Goal: Task Accomplishment & Management: Complete application form

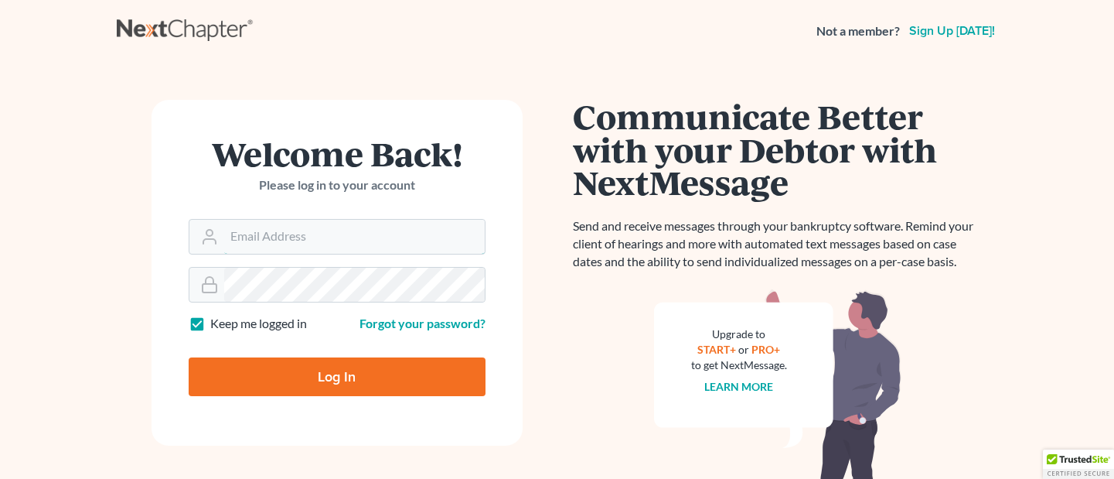
type input "dehernandez@cmcurtislaw.com"
click at [288, 366] on input "Log In" at bounding box center [337, 376] width 297 height 39
type input "Thinking..."
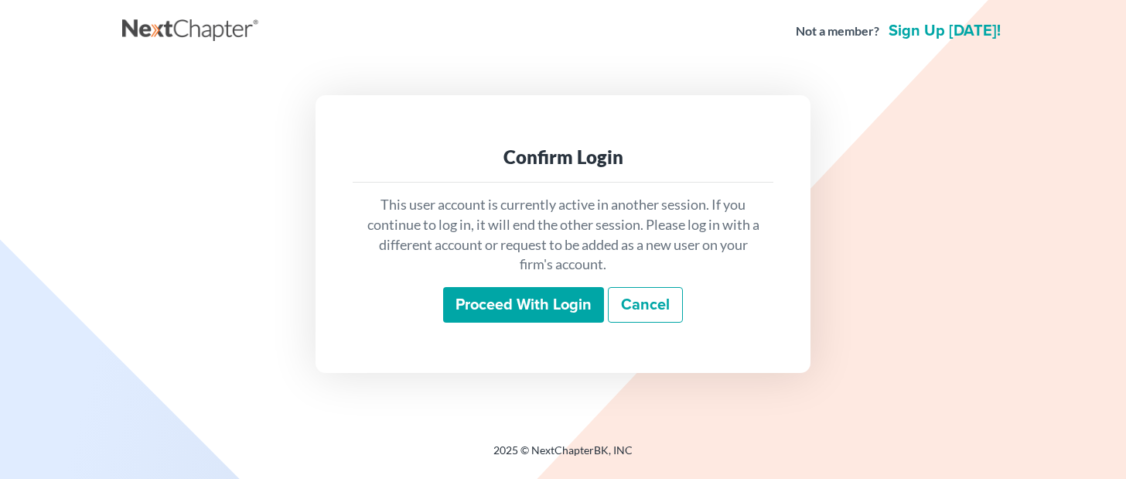
click at [496, 300] on input "Proceed with login" at bounding box center [523, 305] width 161 height 36
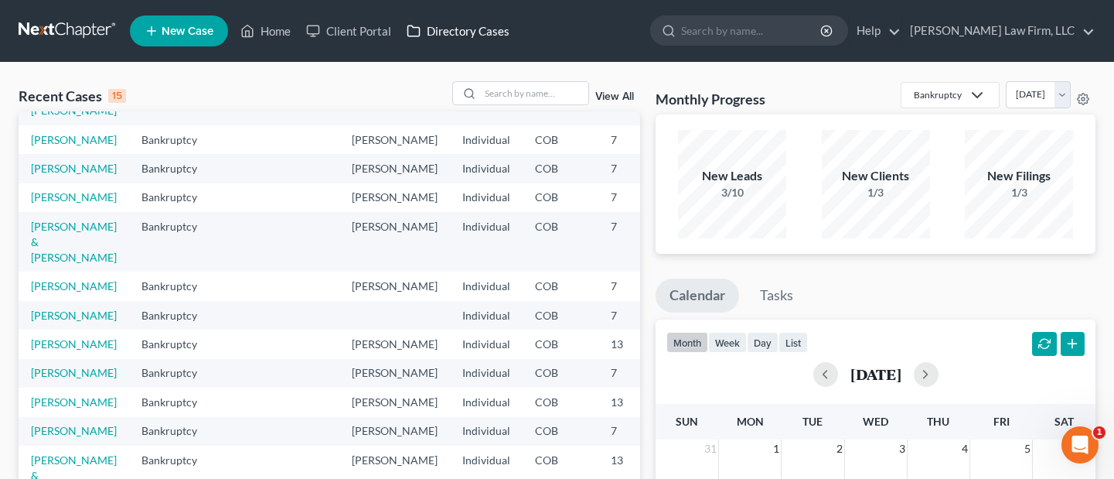
click at [445, 35] on link "Directory Cases" at bounding box center [458, 31] width 118 height 28
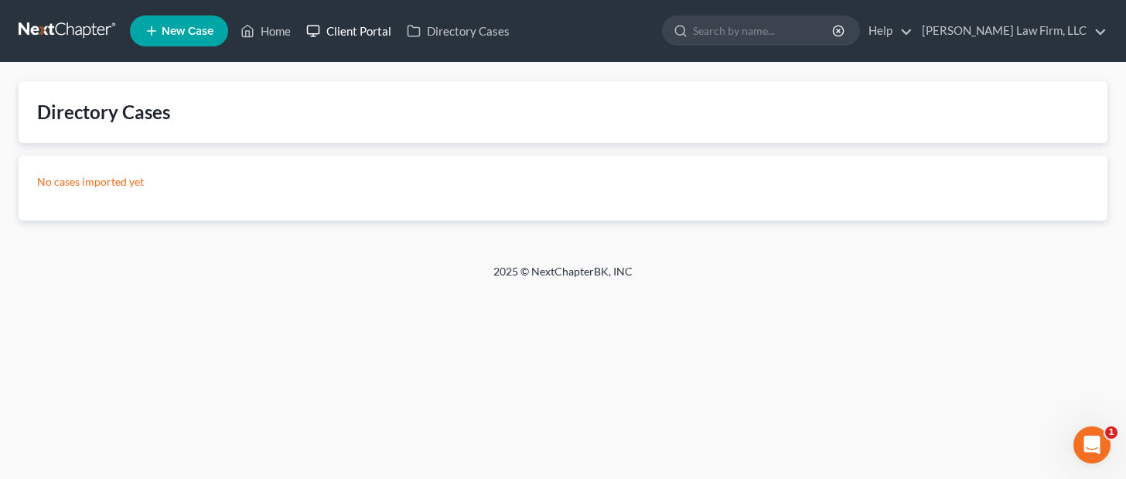
click at [365, 27] on link "Client Portal" at bounding box center [348, 31] width 101 height 28
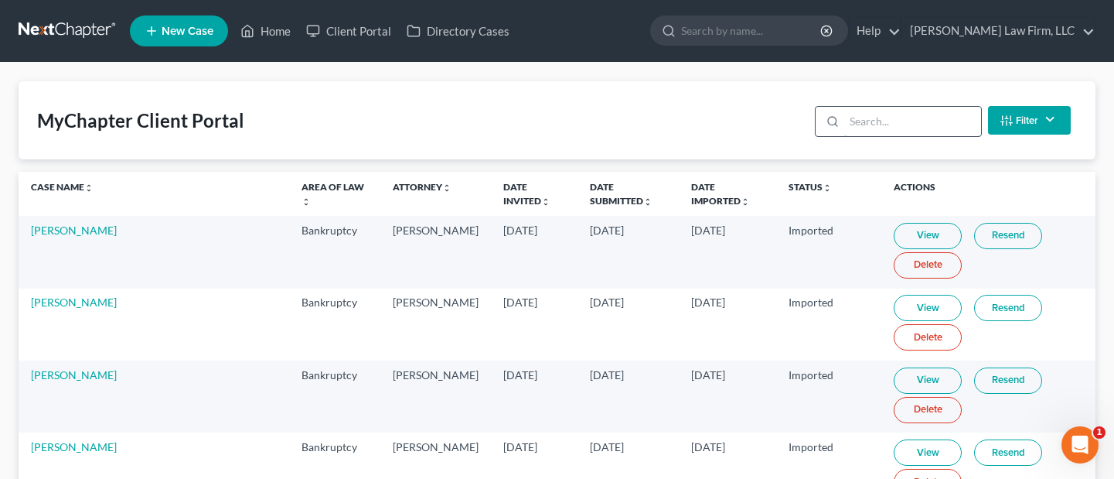
click at [872, 118] on input "search" at bounding box center [912, 121] width 137 height 29
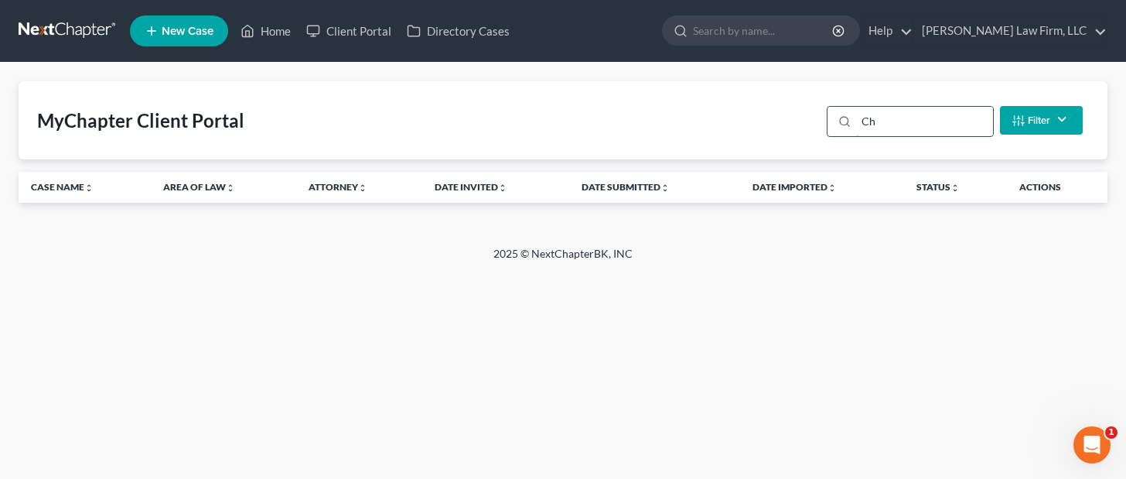
type input "C"
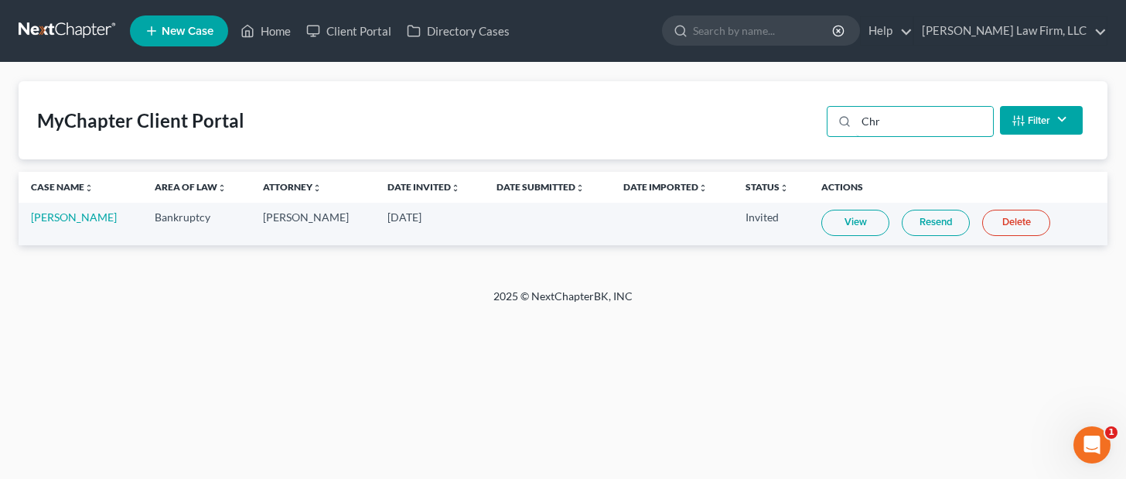
type input "Chr"
click at [93, 204] on td "Christal Armanino" at bounding box center [81, 224] width 124 height 43
click at [82, 217] on link "Christal Armanino" at bounding box center [74, 216] width 86 height 13
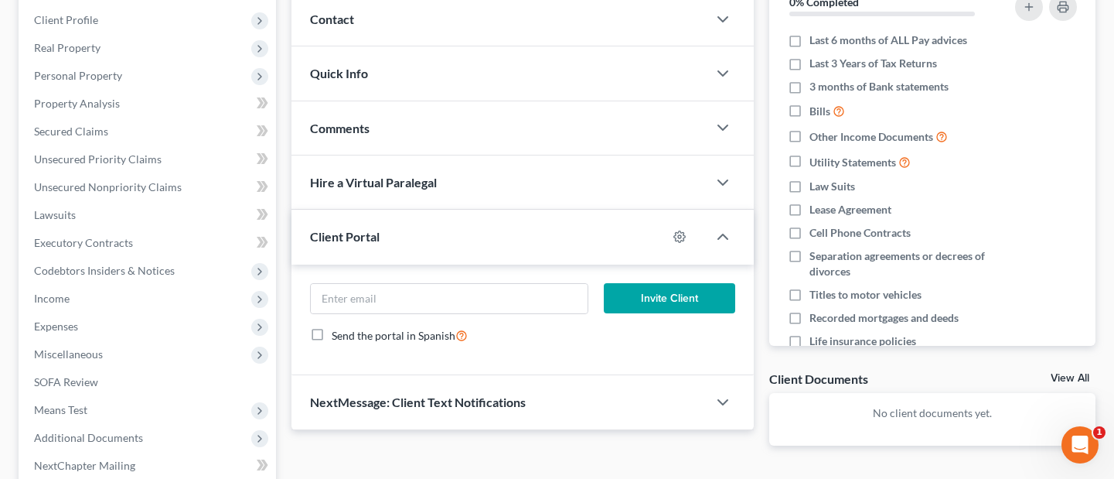
scroll to position [232, 0]
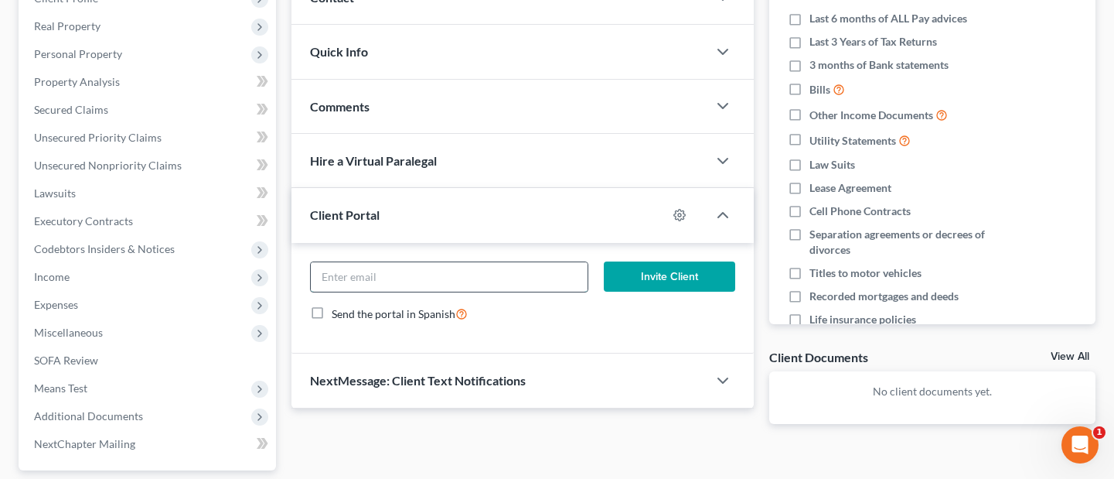
click at [405, 282] on input "email" at bounding box center [449, 276] width 277 height 29
click at [393, 278] on input "email" at bounding box center [449, 276] width 277 height 29
click at [350, 281] on input "email" at bounding box center [449, 276] width 277 height 29
click at [357, 276] on input "email" at bounding box center [449, 276] width 277 height 29
paste input "mosteiroc86@gmail.com"
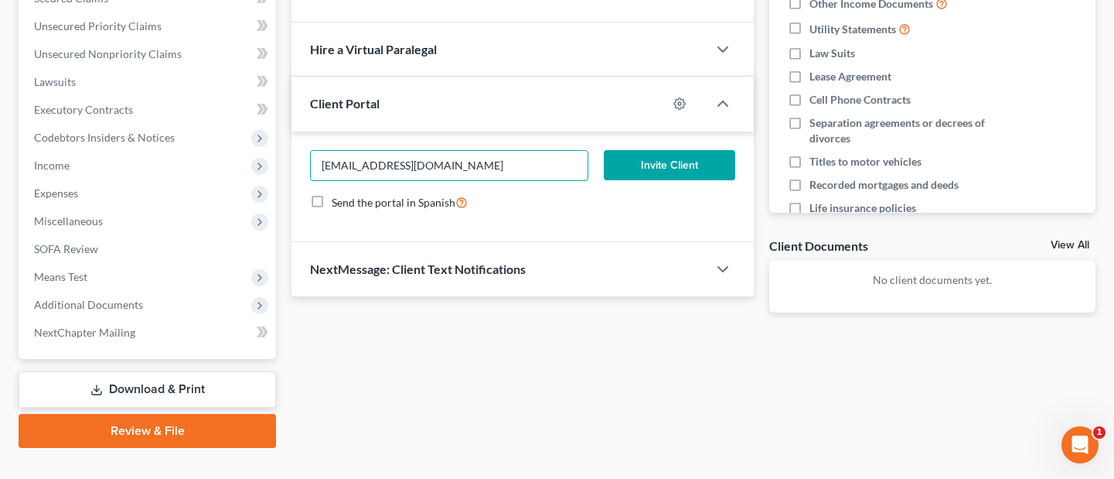
scroll to position [371, 0]
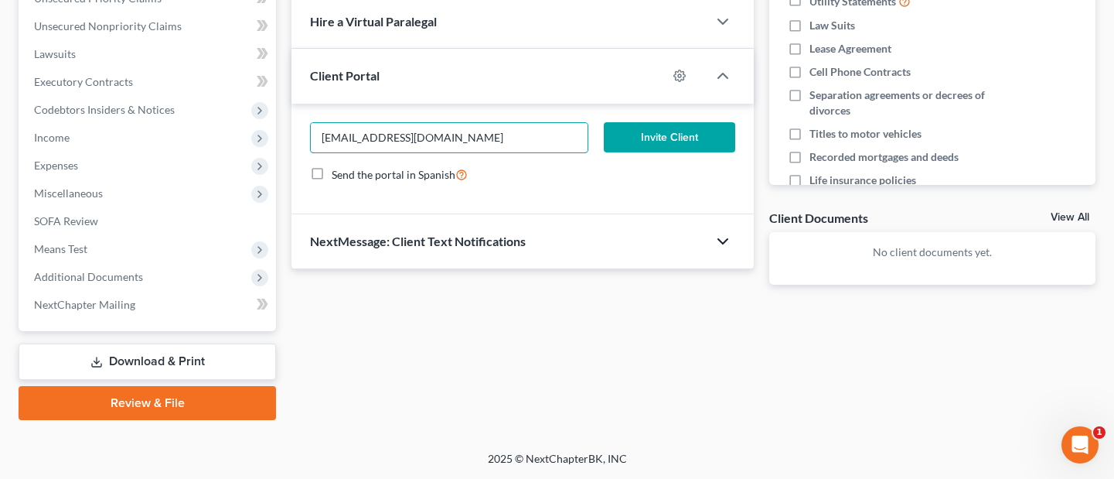
type input "mosteiroc86@gmail.com"
click at [731, 244] on icon "button" at bounding box center [723, 241] width 19 height 19
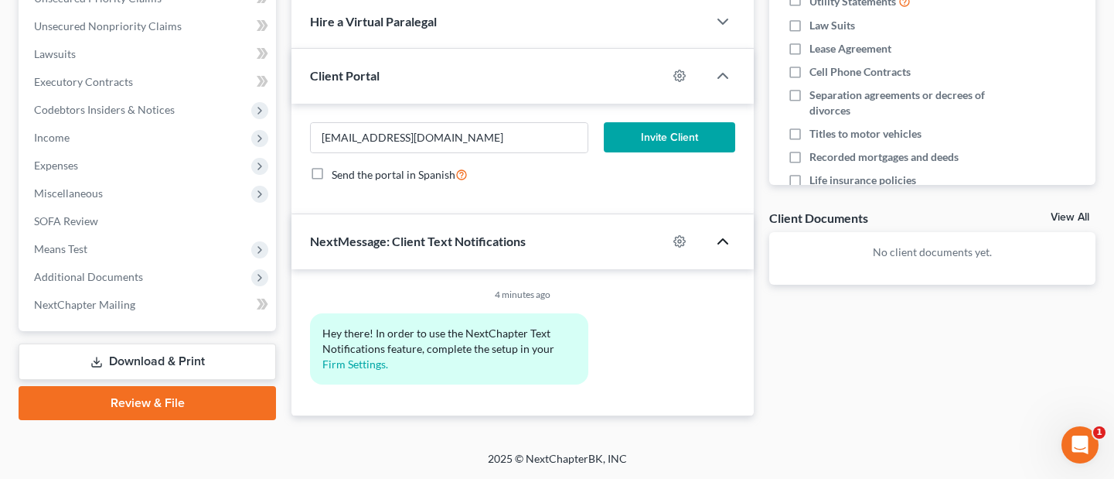
scroll to position [294, 0]
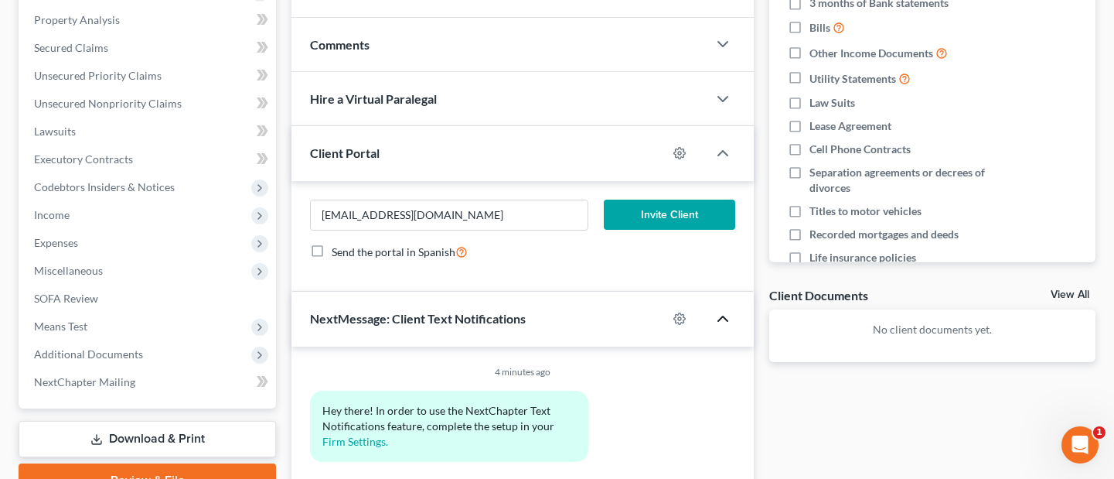
click at [619, 213] on button "Invite Client" at bounding box center [669, 214] width 131 height 31
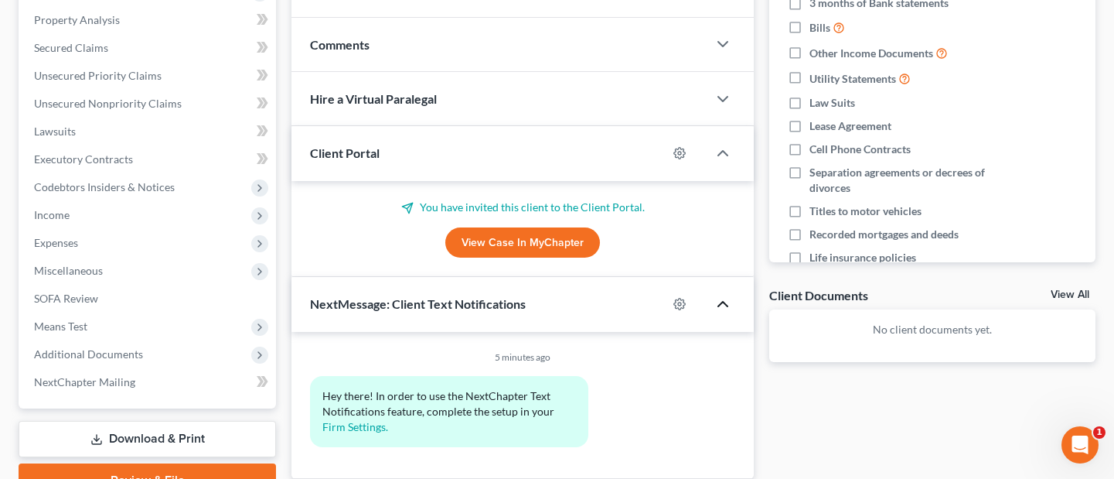
click at [510, 235] on link "View Case in MyChapter" at bounding box center [522, 242] width 155 height 31
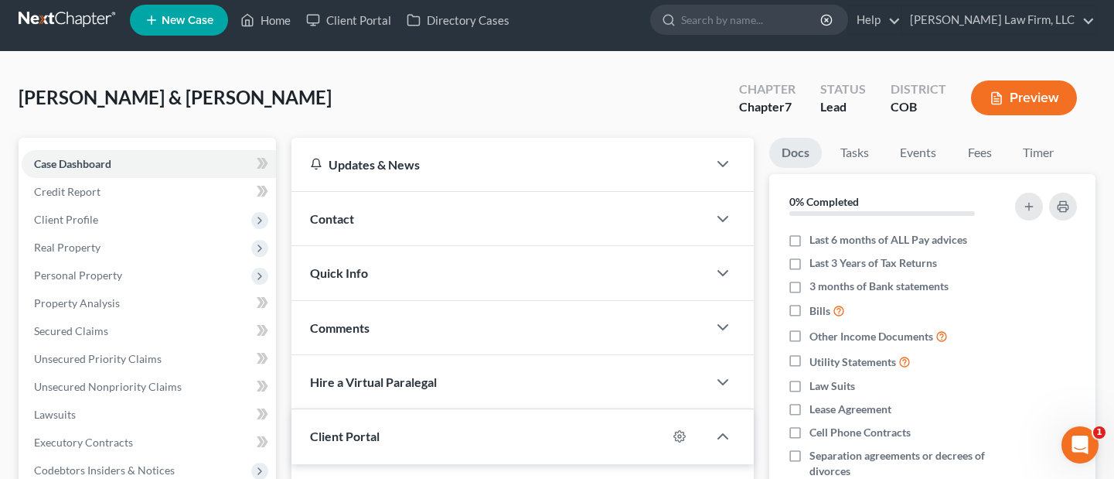
scroll to position [0, 0]
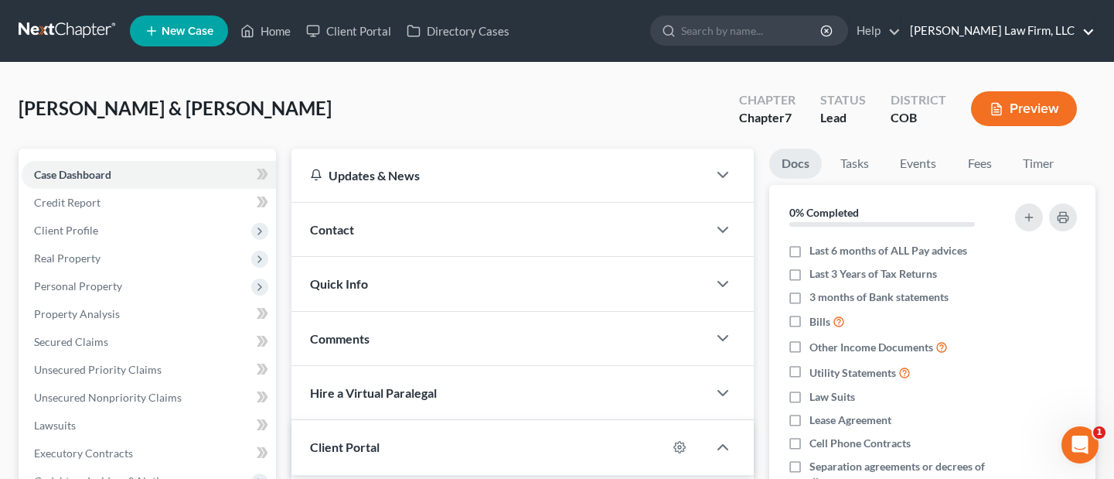
click at [1037, 35] on link "Curtis Law Firm, LLC" at bounding box center [998, 31] width 193 height 28
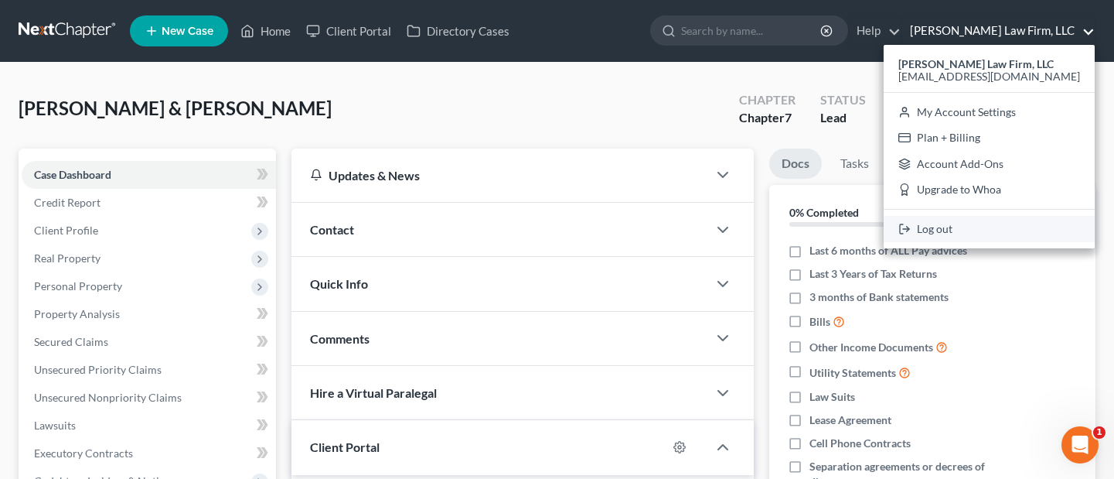
click at [966, 227] on link "Log out" at bounding box center [989, 229] width 211 height 26
